Goal: Information Seeking & Learning: Check status

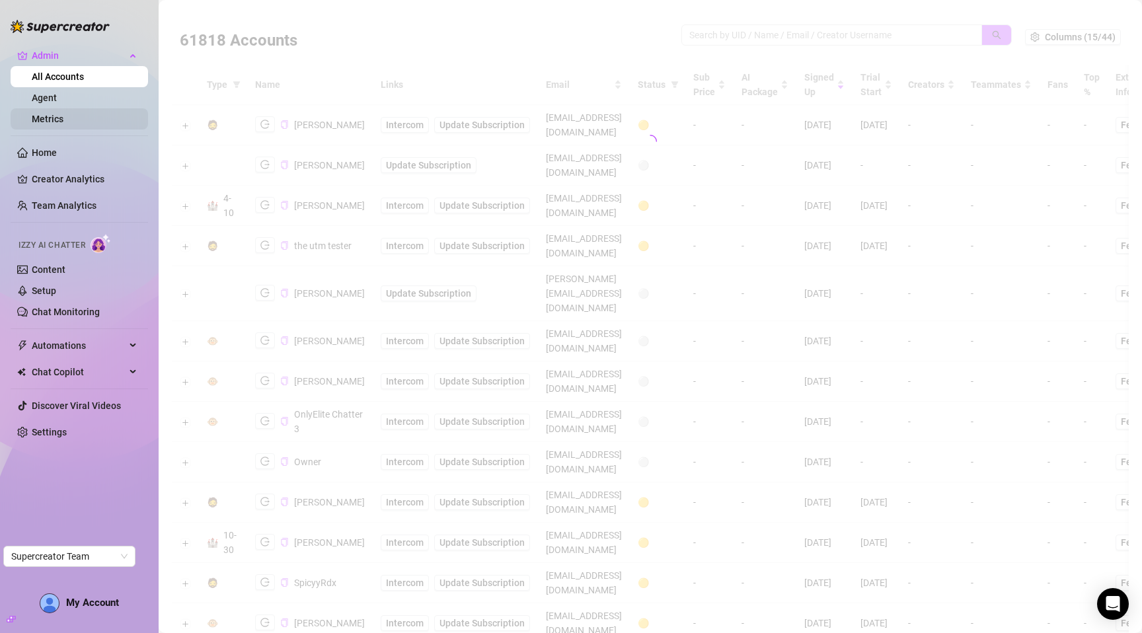
click at [61, 117] on link "Metrics" at bounding box center [48, 119] width 32 height 11
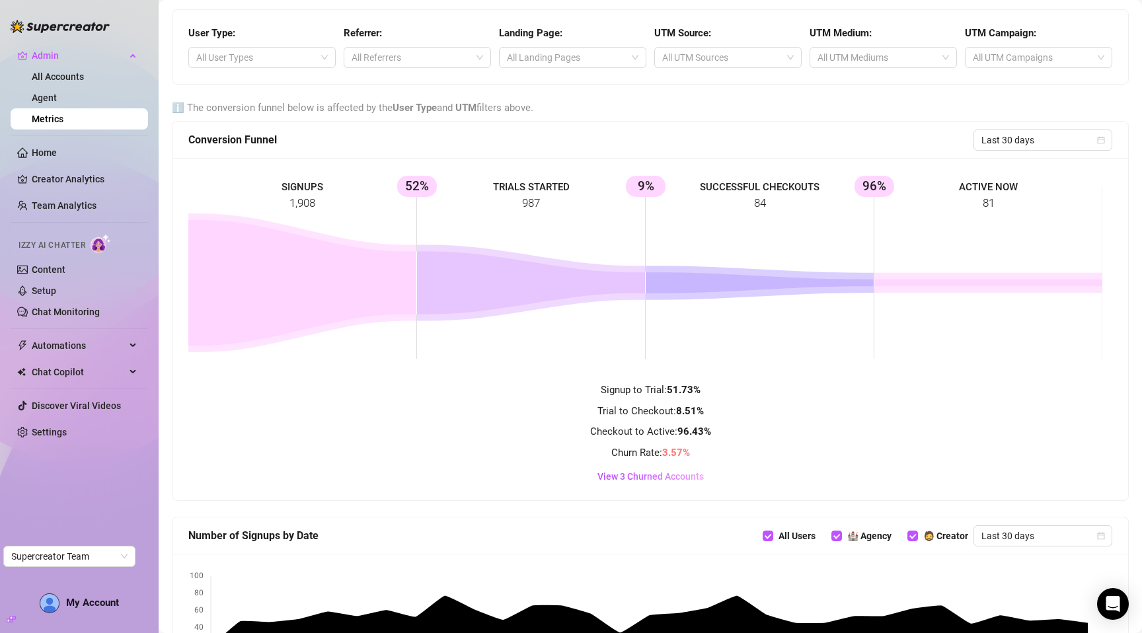
click at [633, 137] on div "Conversion Funnel" at bounding box center [580, 140] width 785 height 17
click at [1011, 139] on span "Last 30 days" at bounding box center [1043, 140] width 123 height 20
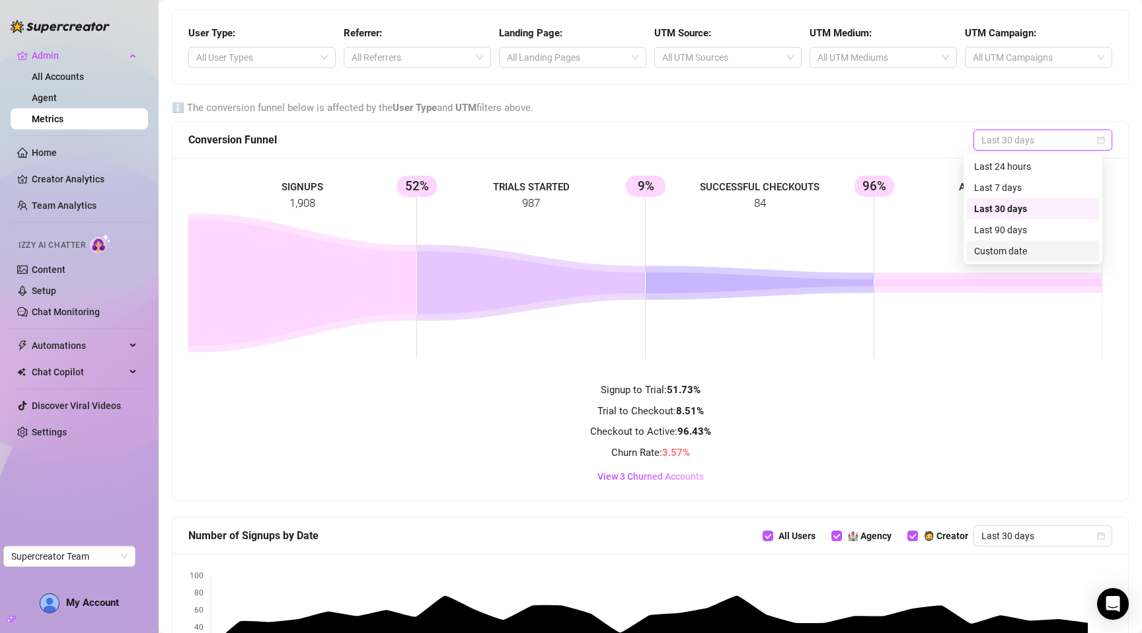
click at [1011, 256] on div "Custom date" at bounding box center [1033, 251] width 118 height 15
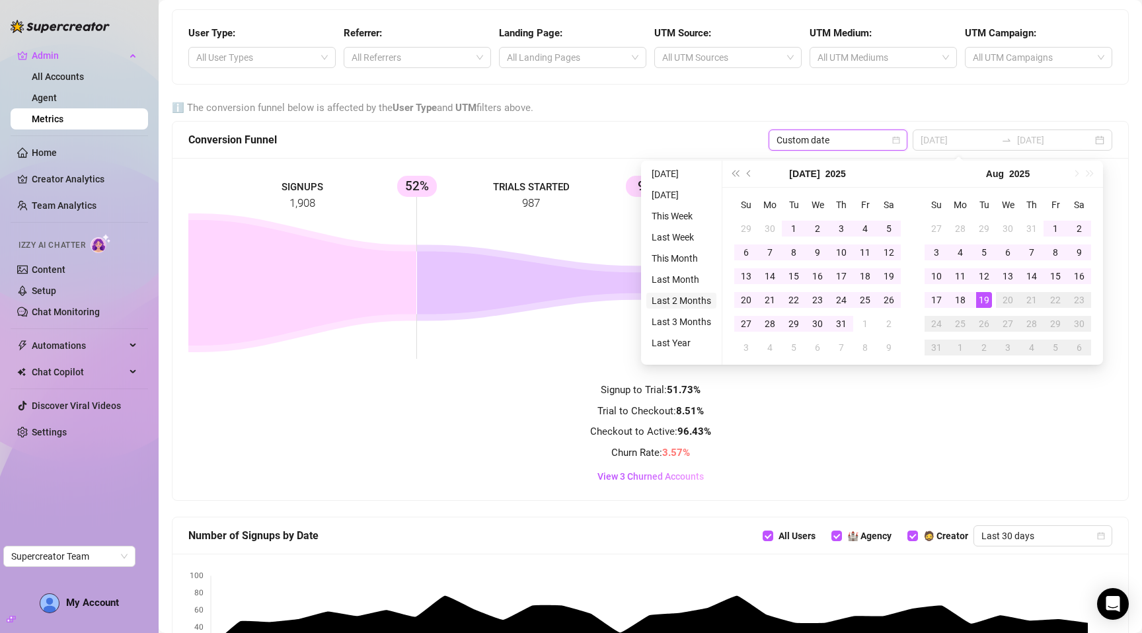
click at [685, 301] on li "Last 2 Months" at bounding box center [681, 301] width 70 height 16
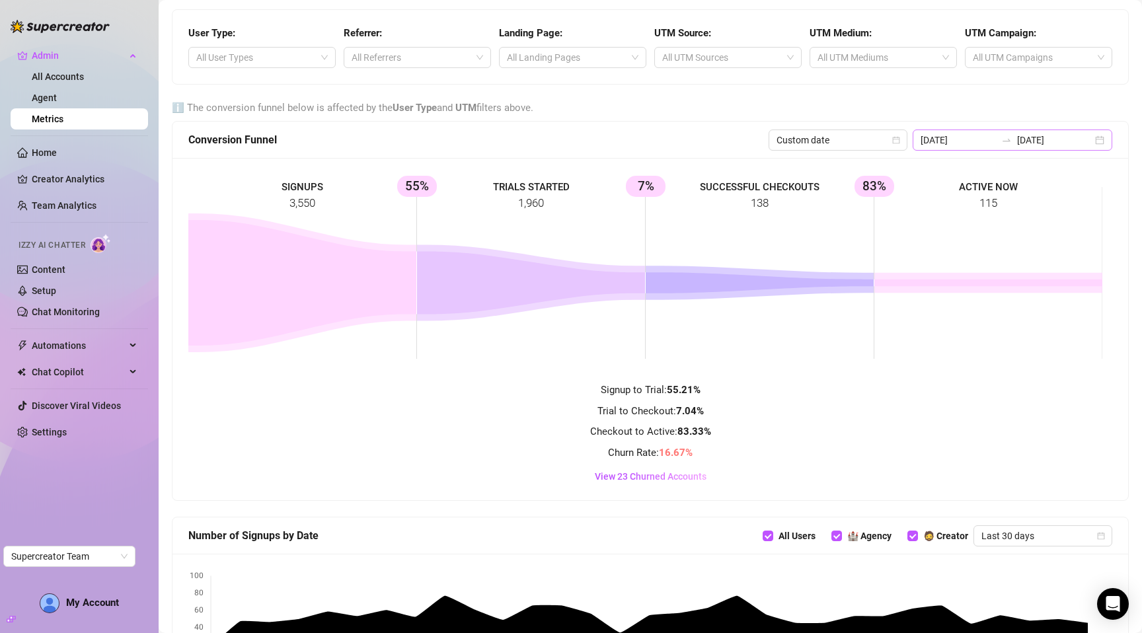
click at [1033, 130] on div "[DATE] [DATE]" at bounding box center [1013, 140] width 200 height 21
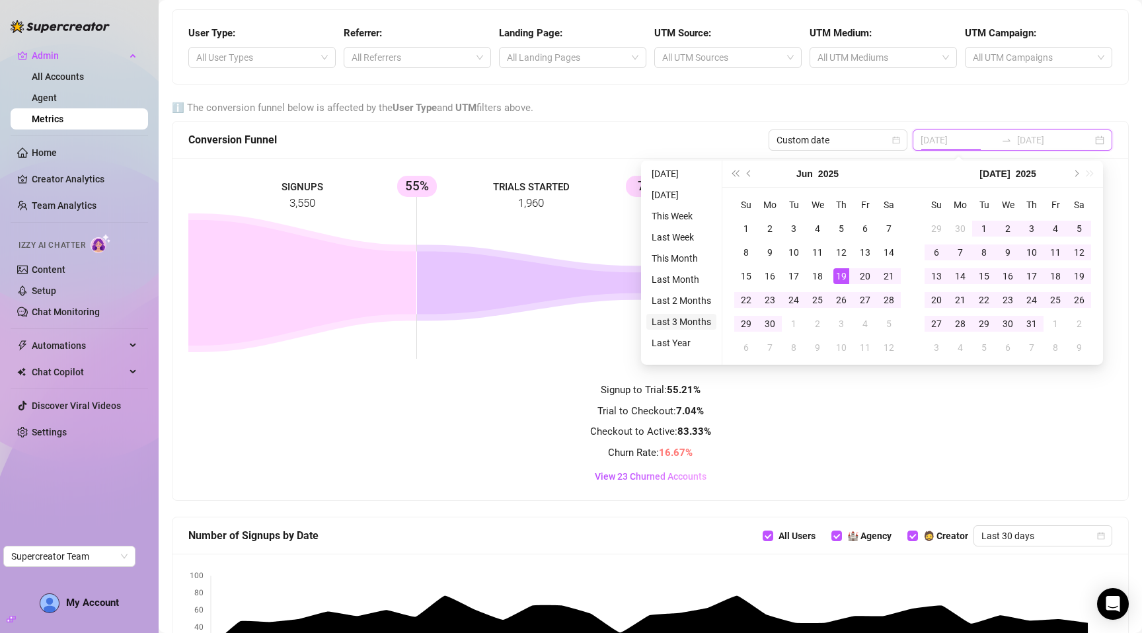
type input "[DATE]"
click at [674, 324] on li "Last 3 Months" at bounding box center [681, 322] width 70 height 16
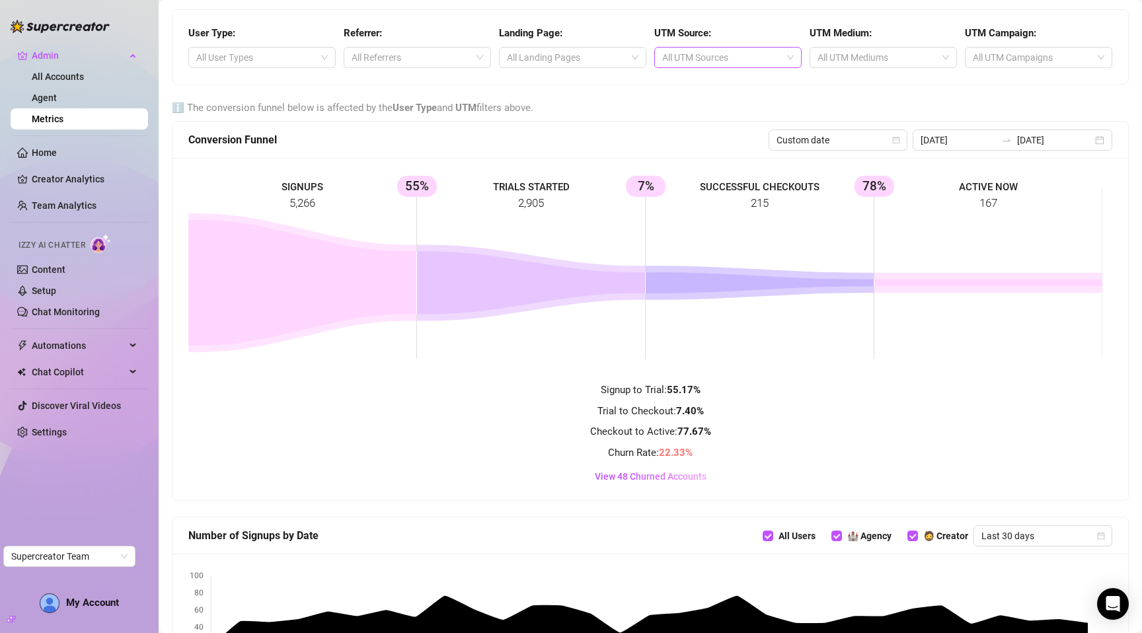
click at [741, 55] on div at bounding box center [721, 57] width 128 height 19
click at [550, 58] on div at bounding box center [566, 57] width 128 height 19
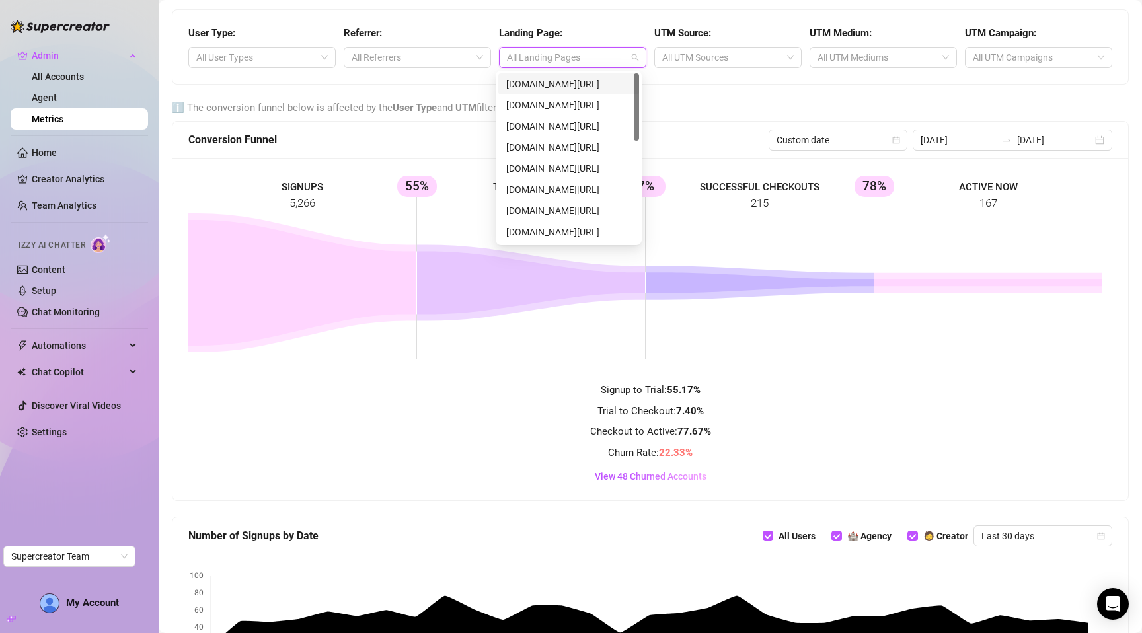
scroll to position [254, 0]
click at [424, 59] on div at bounding box center [410, 57] width 128 height 19
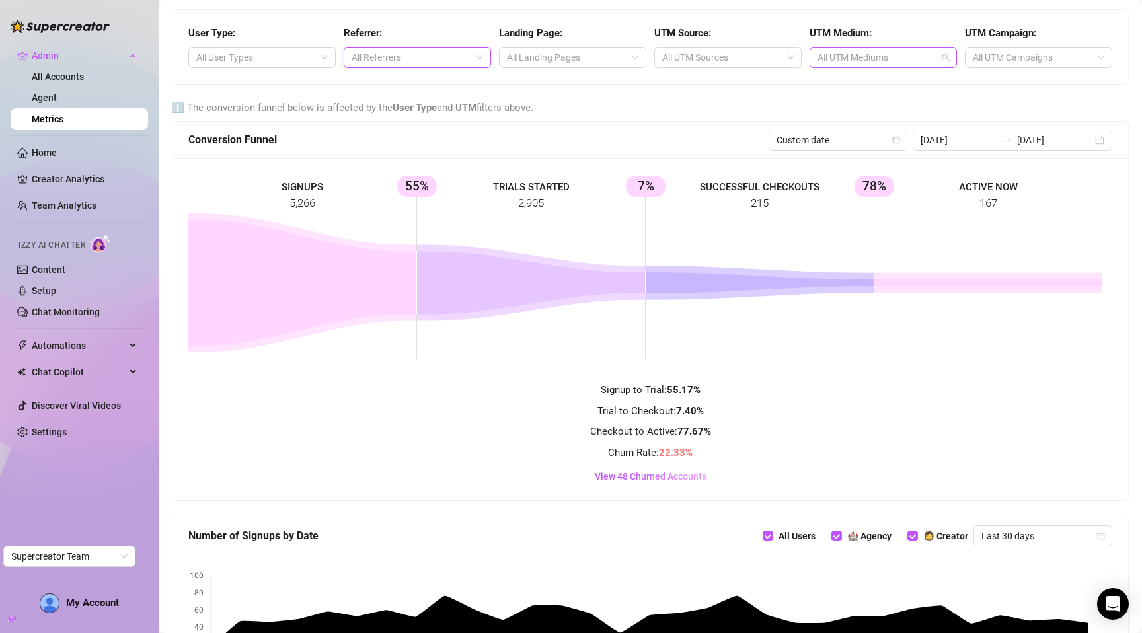
click at [846, 52] on div at bounding box center [876, 57] width 128 height 19
click at [1072, 48] on div at bounding box center [1032, 57] width 128 height 19
click at [453, 54] on div at bounding box center [410, 57] width 128 height 19
click at [473, 11] on div "User Type: All User Types Referrer: All Referrers Landing Page: All Landing Pag…" at bounding box center [651, 47] width 956 height 74
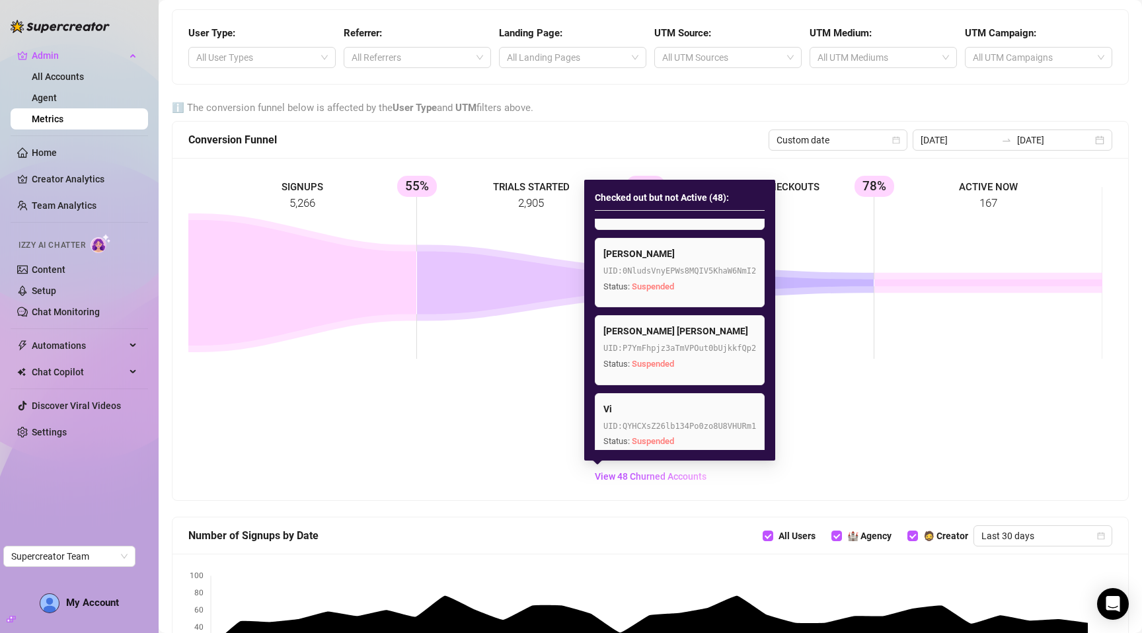
scroll to position [3136, 0]
